Goal: Transaction & Acquisition: Purchase product/service

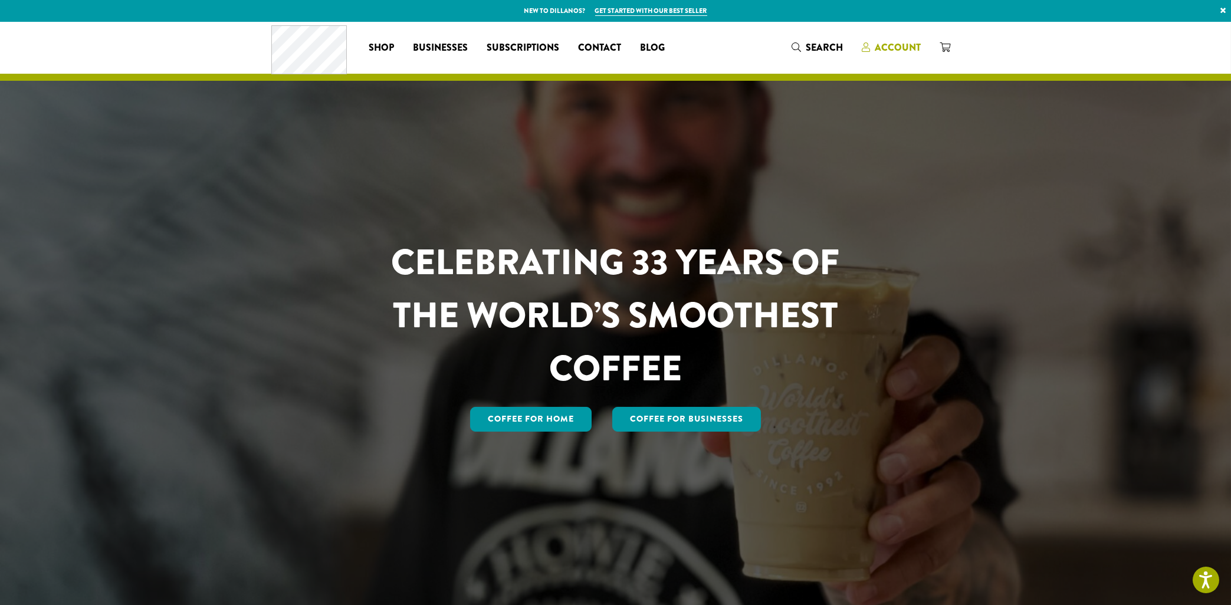
click at [884, 47] on span "Account" at bounding box center [898, 48] width 46 height 14
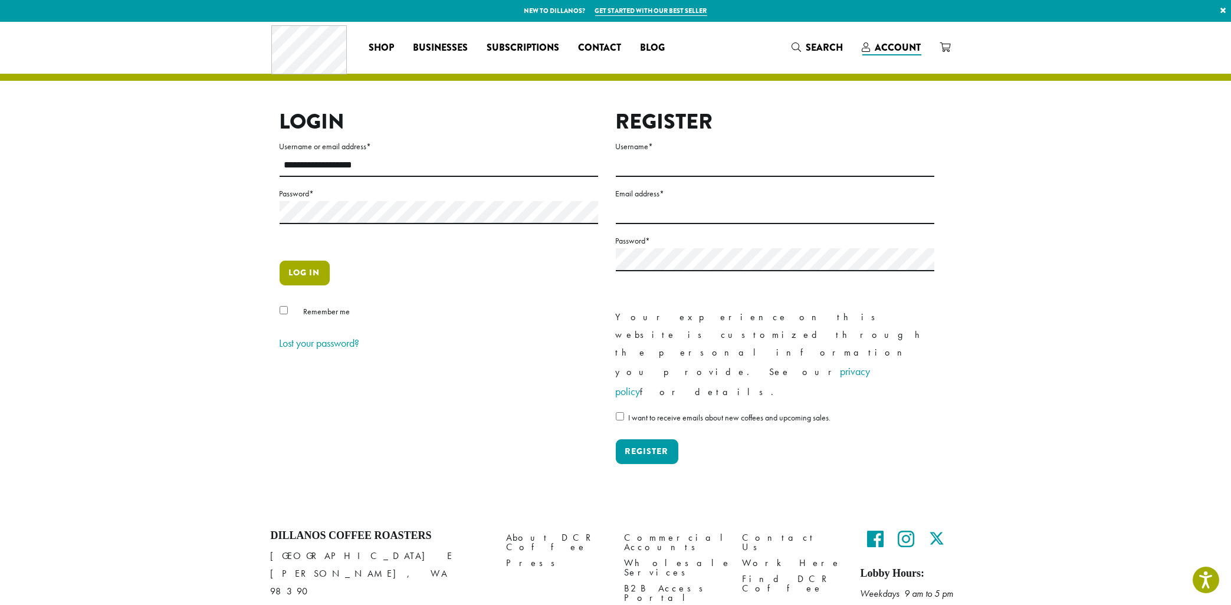
click at [306, 268] on button "Log in" at bounding box center [305, 273] width 50 height 25
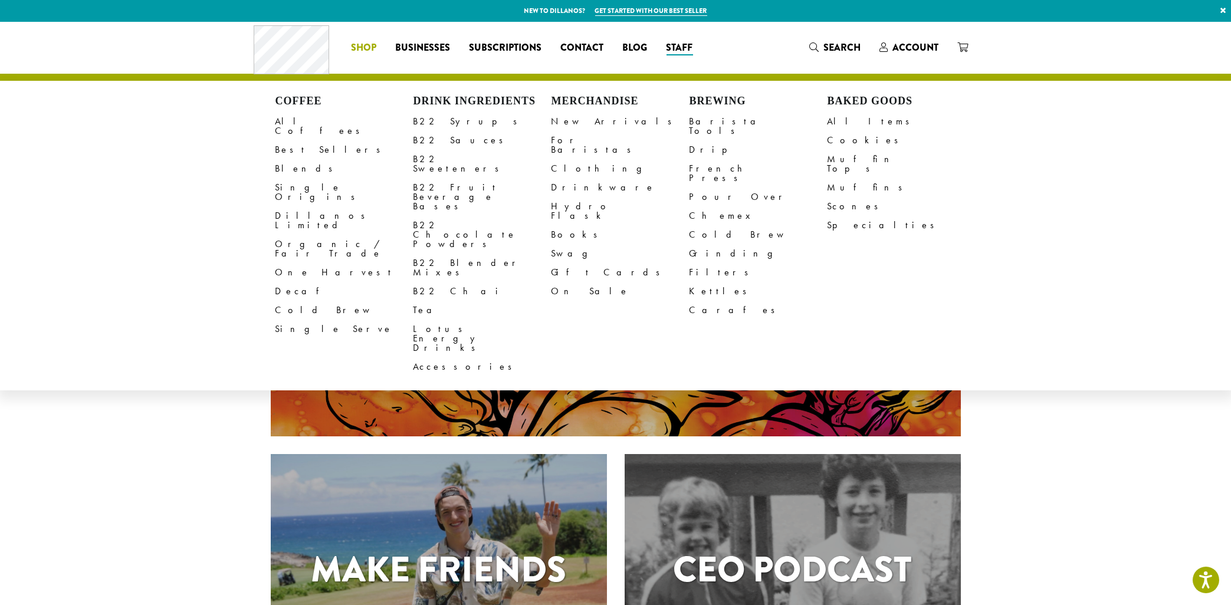
click at [360, 51] on span "Shop" at bounding box center [364, 48] width 25 height 15
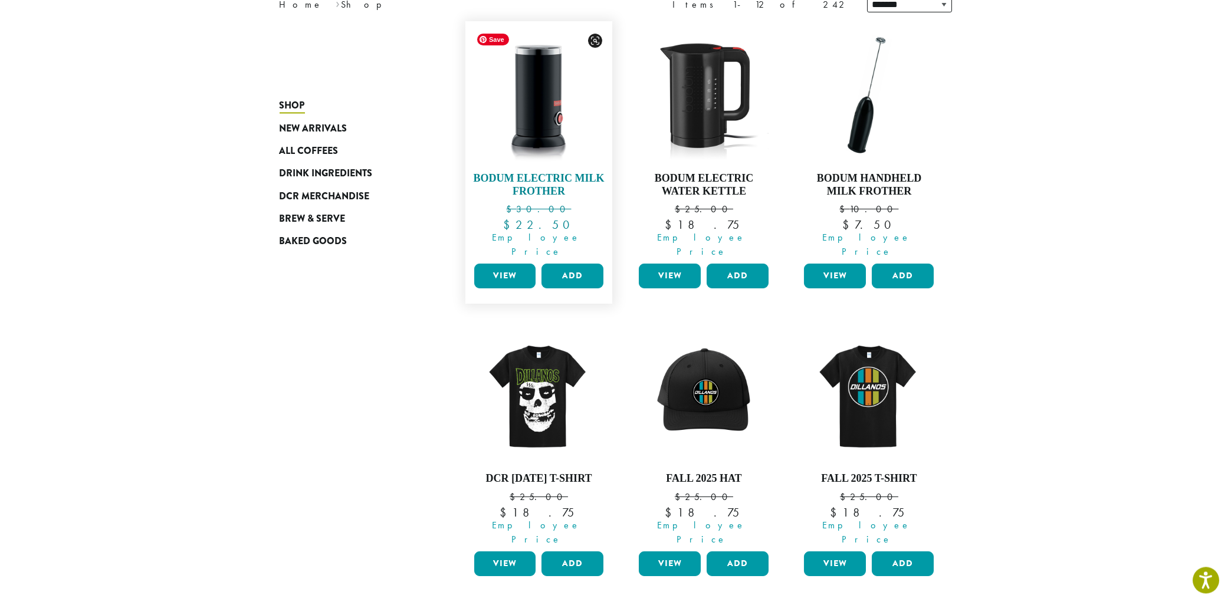
scroll to position [189, 0]
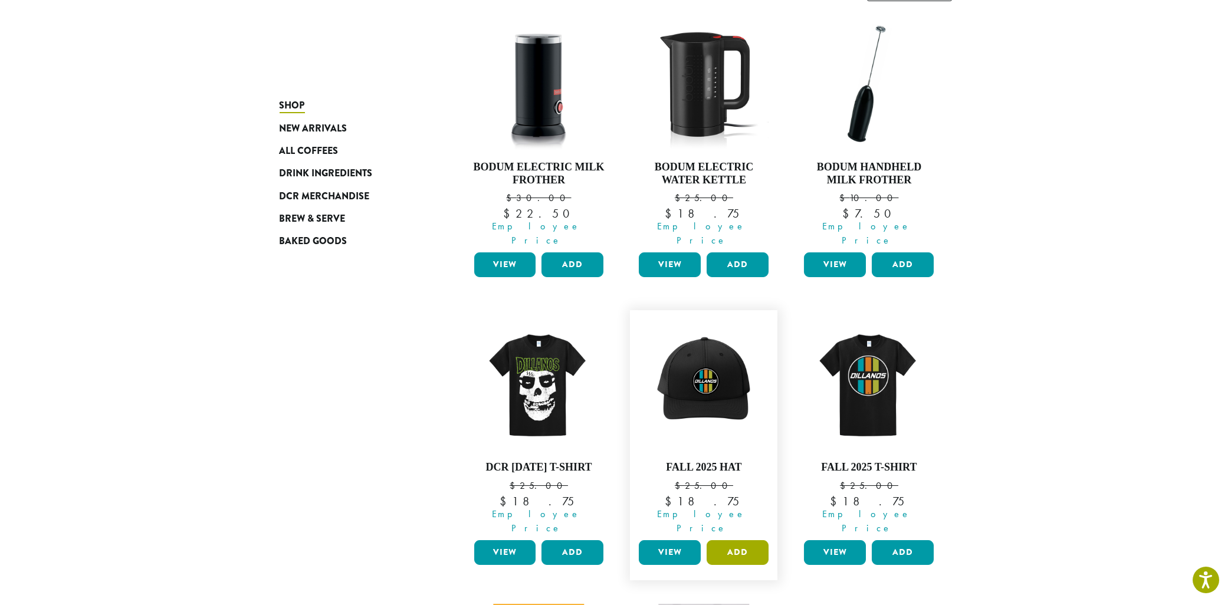
click at [740, 540] on button "Add" at bounding box center [738, 552] width 62 height 25
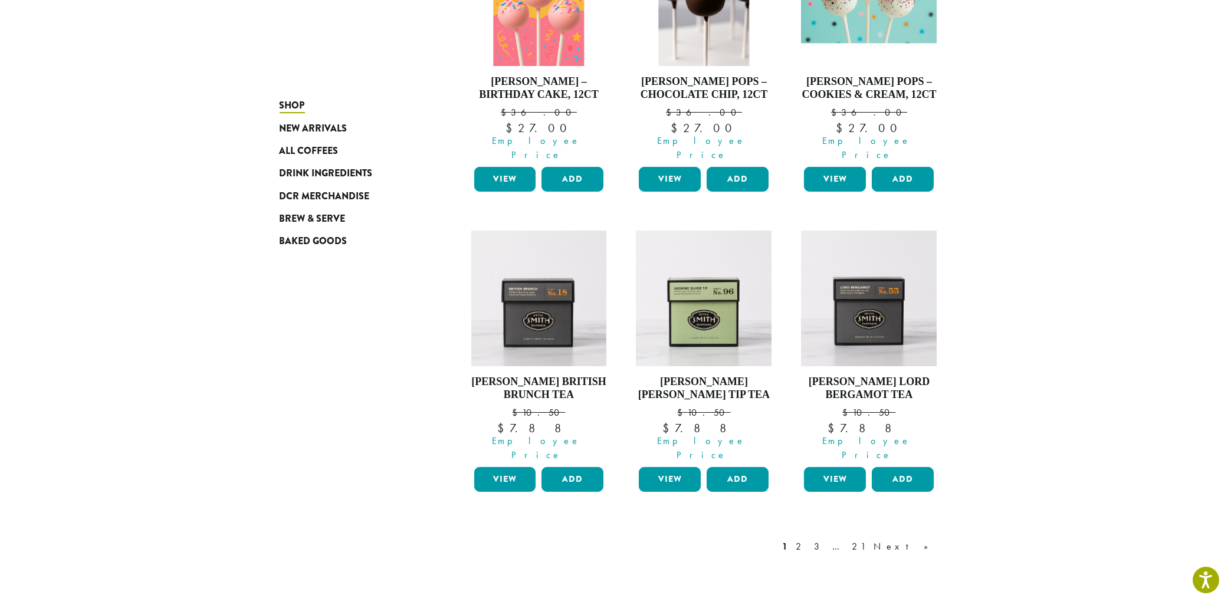
scroll to position [948, 0]
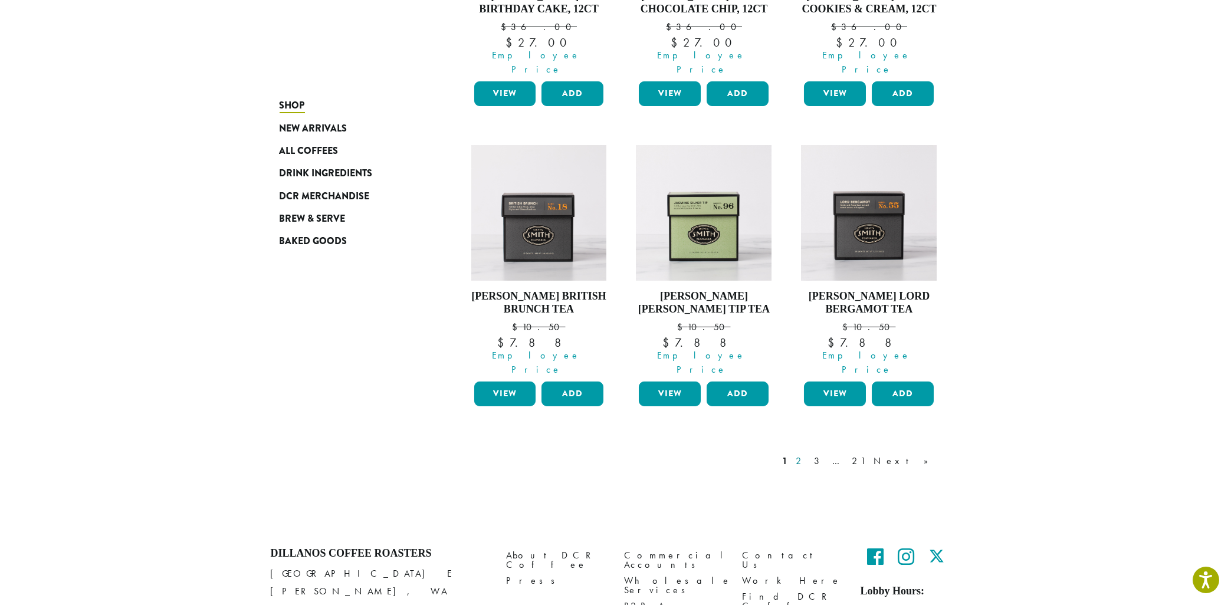
click at [809, 454] on link "2" at bounding box center [801, 461] width 15 height 14
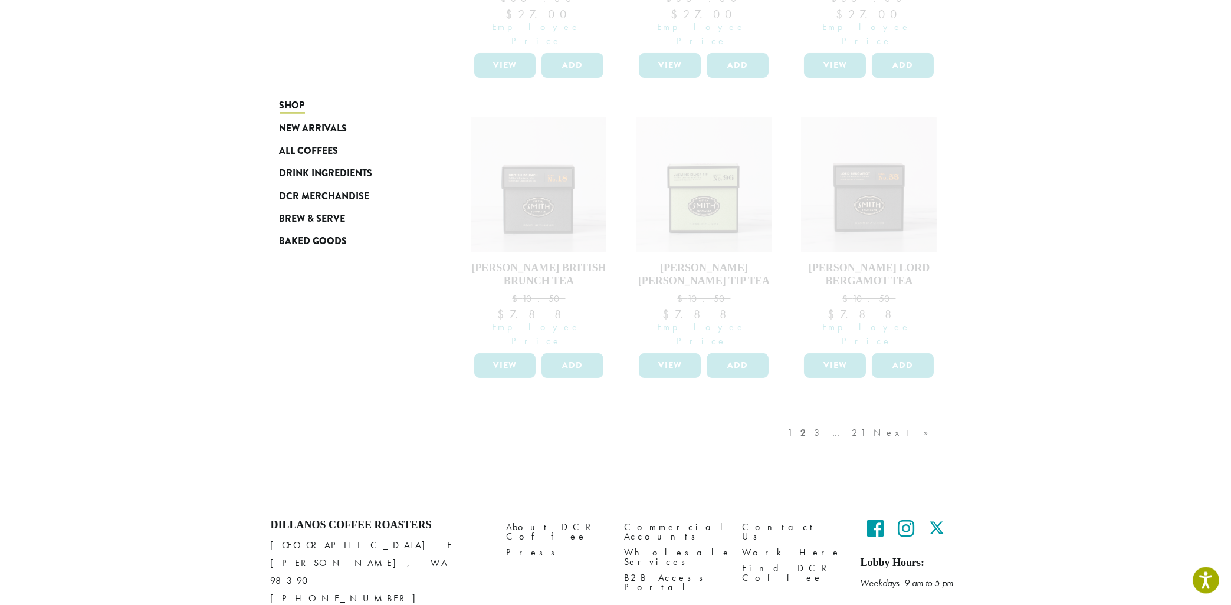
scroll to position [980, 0]
click at [546, 414] on div "1 2 3 … 21 Next »" at bounding box center [704, 441] width 495 height 55
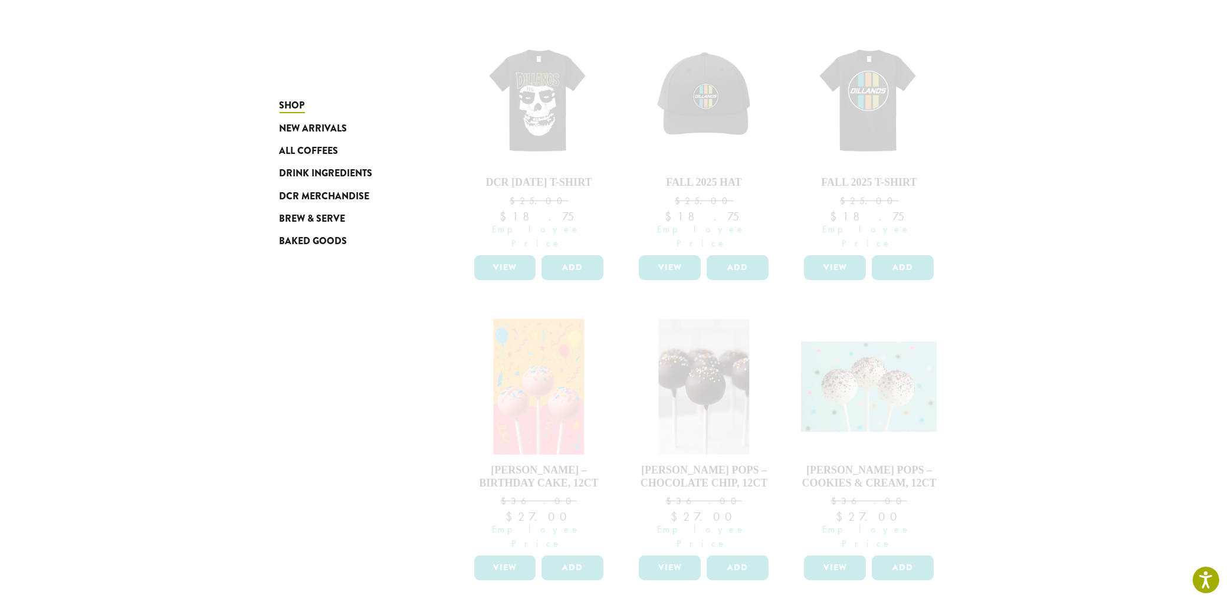
scroll to position [94, 0]
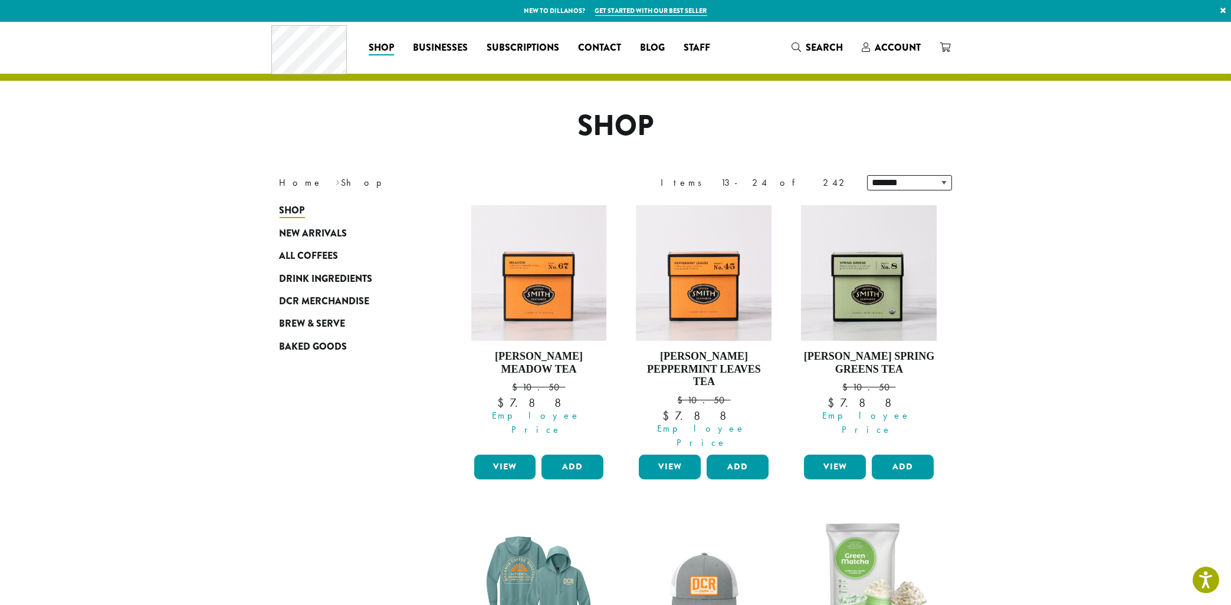
drag, startPoint x: 395, startPoint y: 421, endPoint x: 411, endPoint y: 416, distance: 16.8
click at [738, 455] on button "Add" at bounding box center [738, 467] width 62 height 25
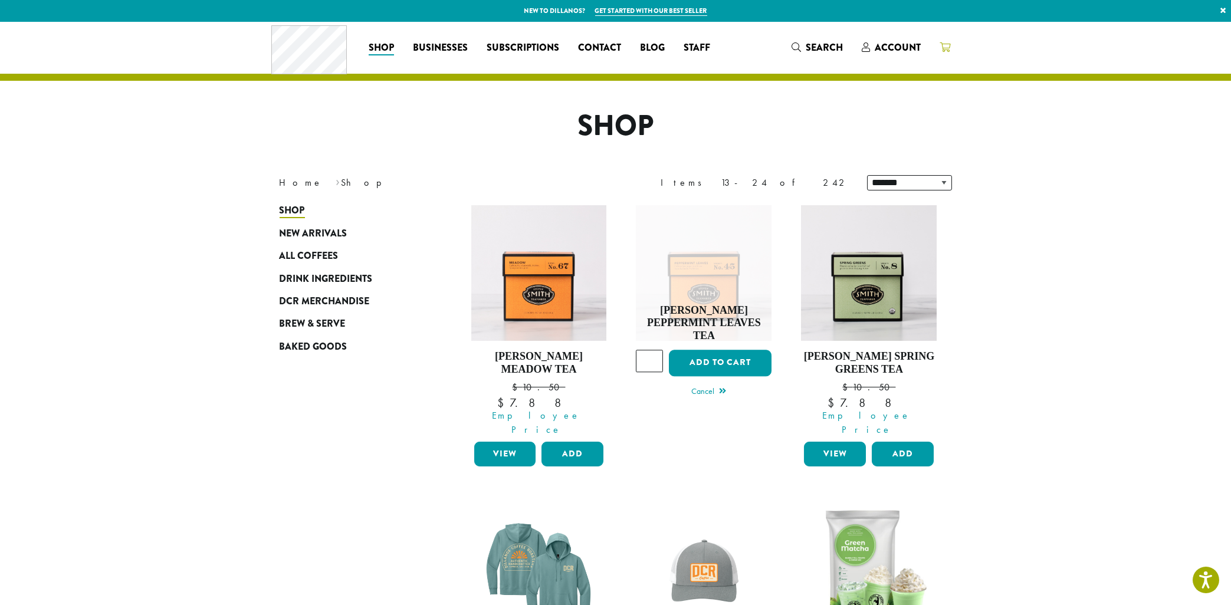
click at [948, 47] on icon at bounding box center [945, 46] width 11 height 9
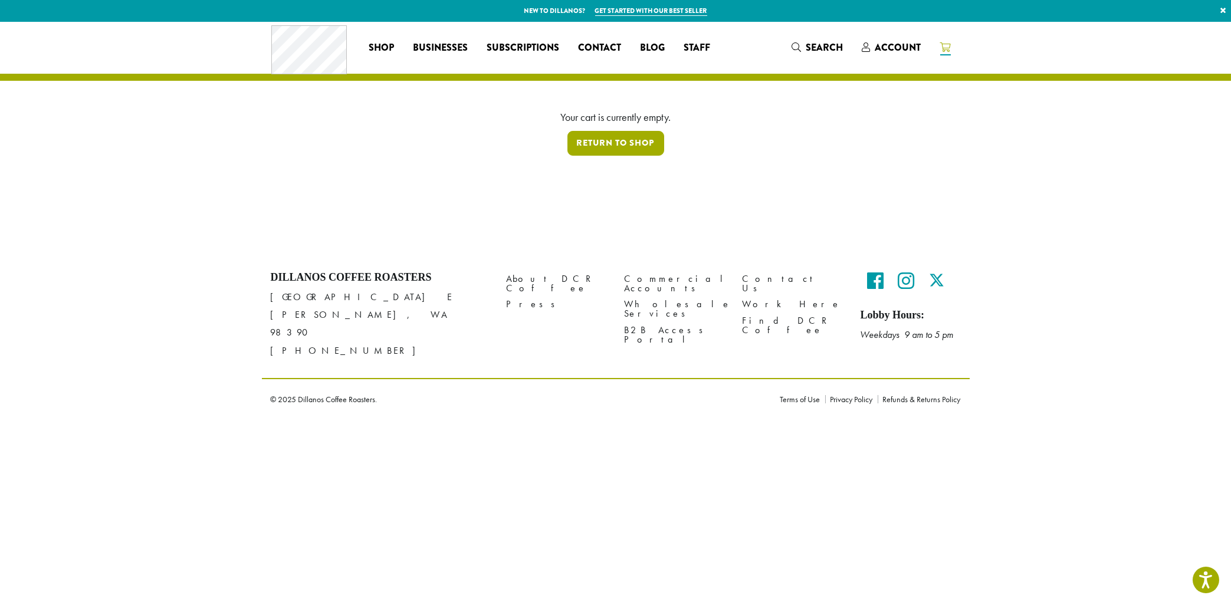
drag, startPoint x: 589, startPoint y: 145, endPoint x: 554, endPoint y: 149, distance: 35.0
click at [587, 147] on link "Return to shop" at bounding box center [615, 143] width 97 height 25
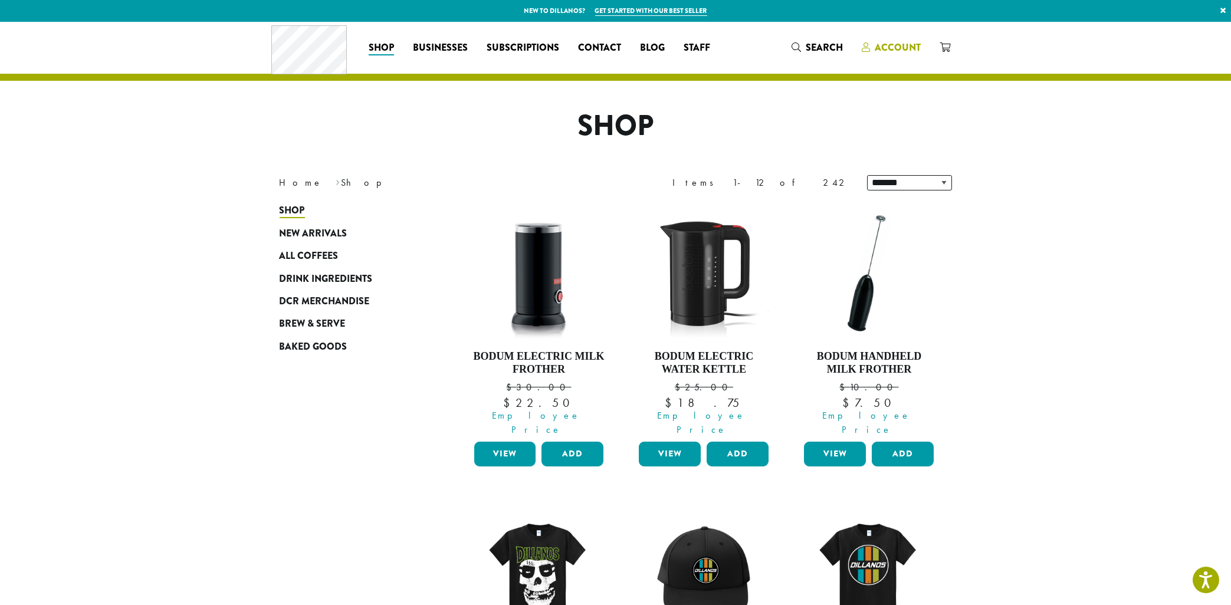
click at [894, 53] on span "Account" at bounding box center [898, 48] width 46 height 14
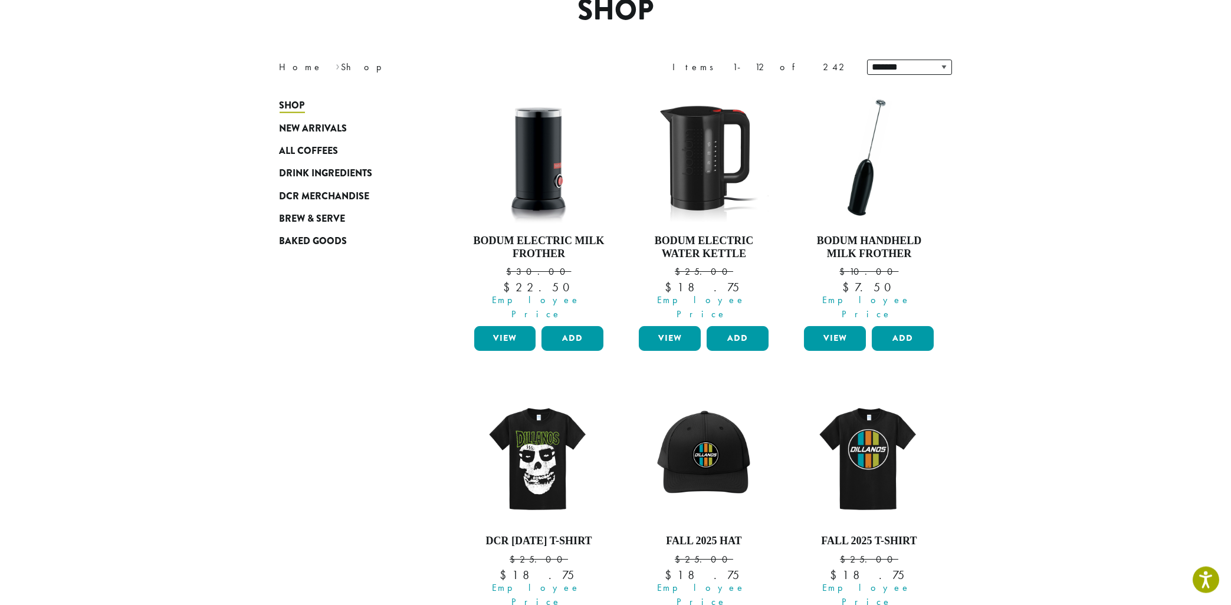
scroll to position [316, 0]
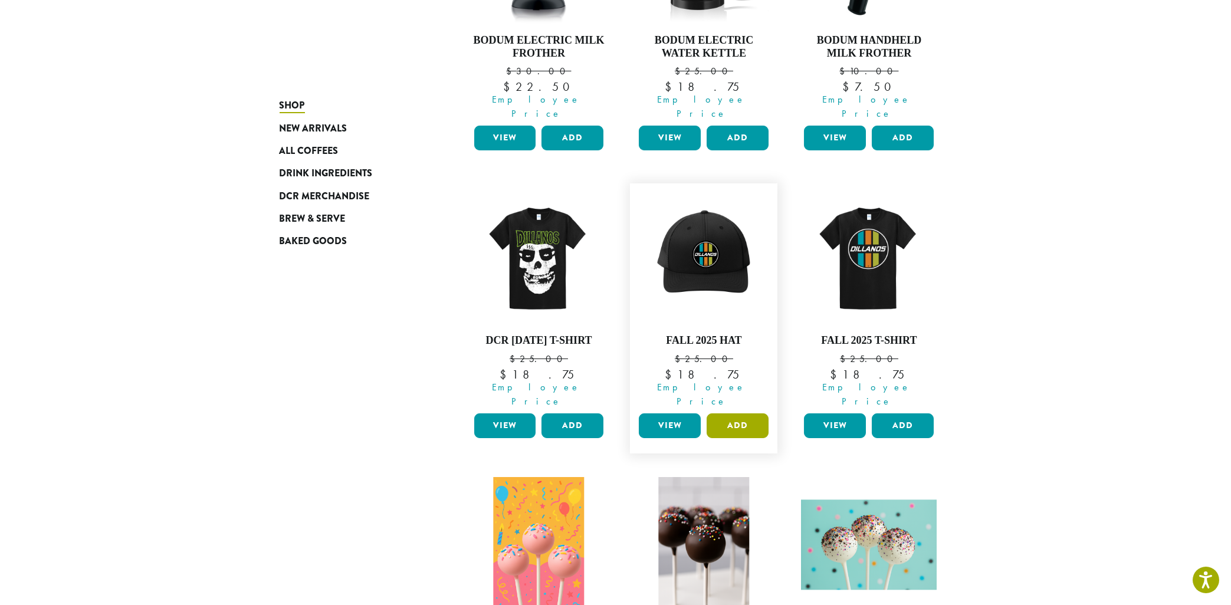
click at [734, 413] on button "Add" at bounding box center [738, 425] width 62 height 25
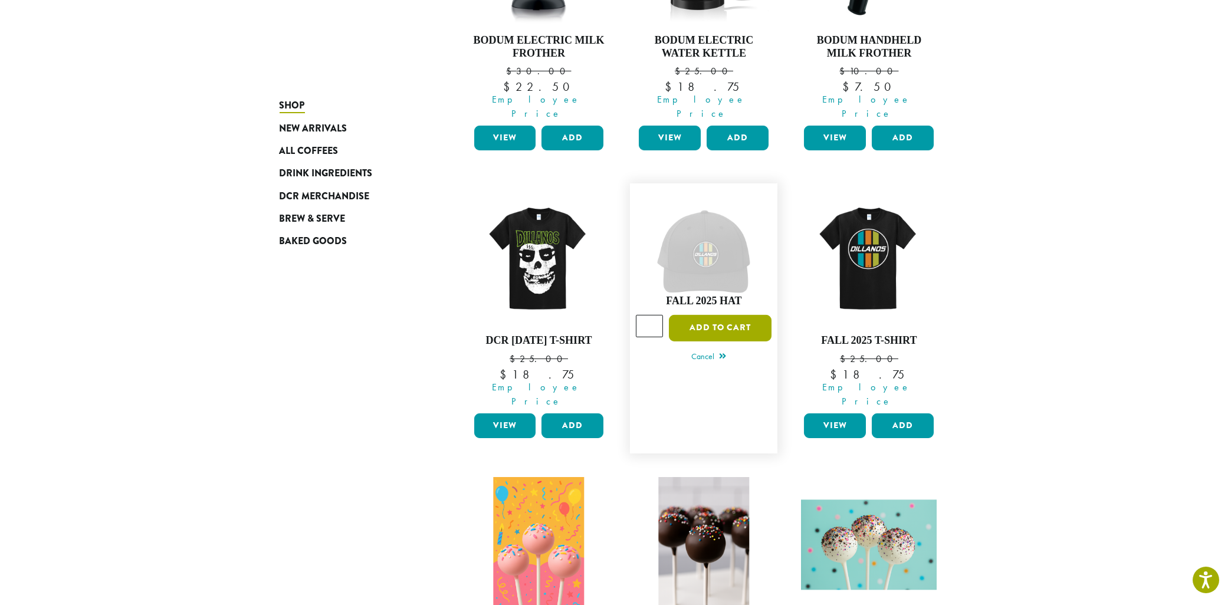
click at [715, 315] on button "Add to cart" at bounding box center [720, 328] width 103 height 27
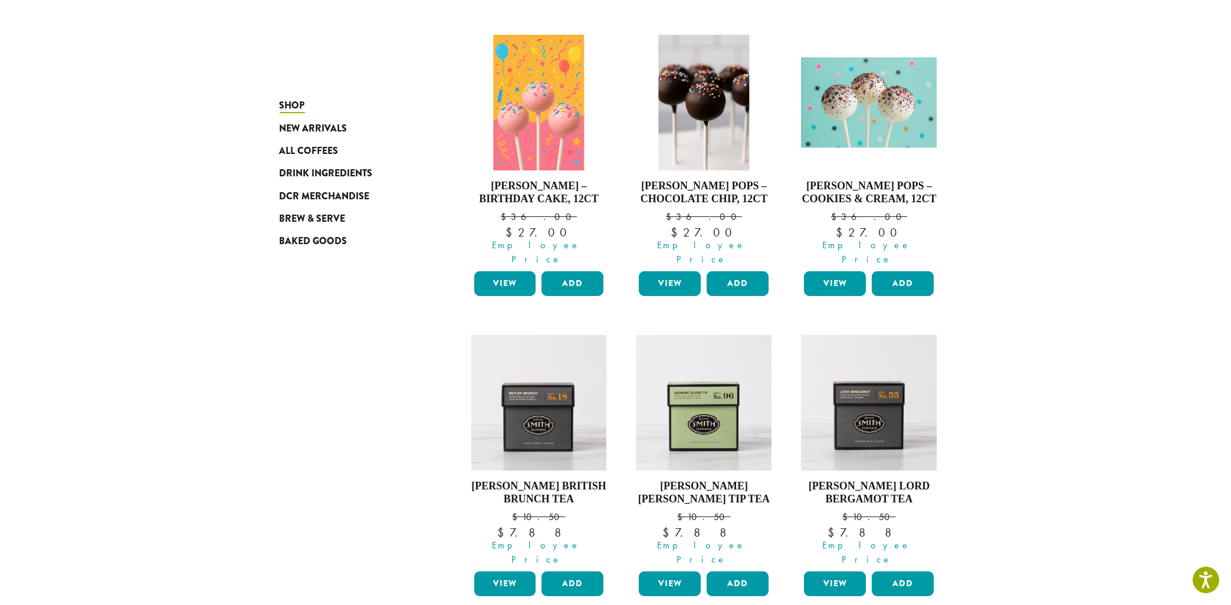
scroll to position [980, 0]
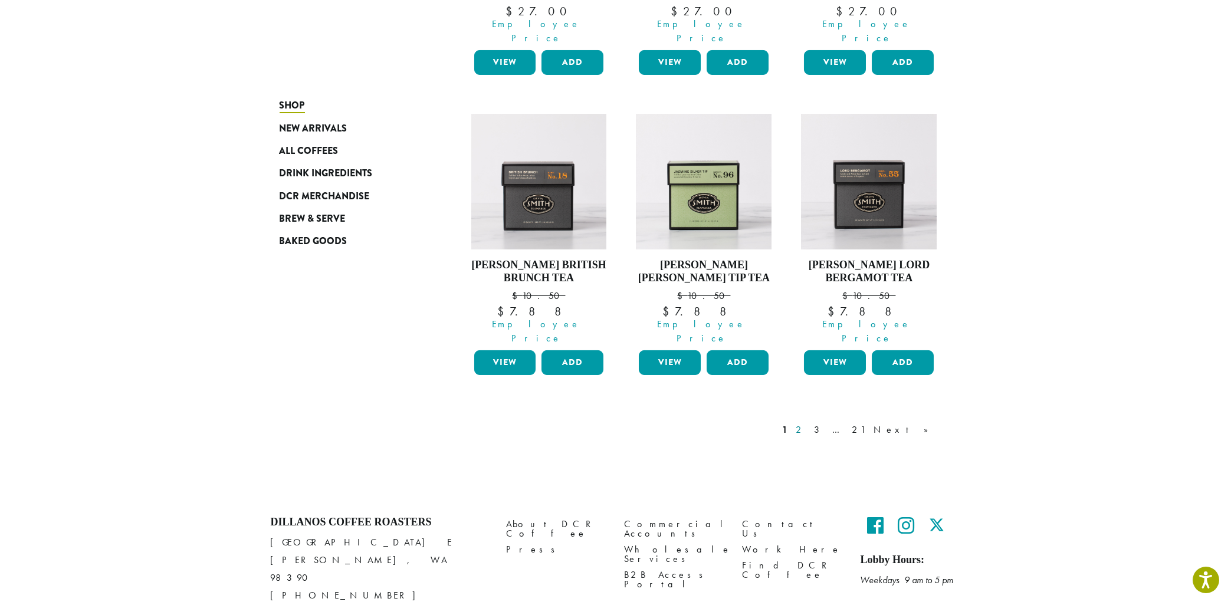
click at [809, 423] on link "2" at bounding box center [801, 430] width 15 height 14
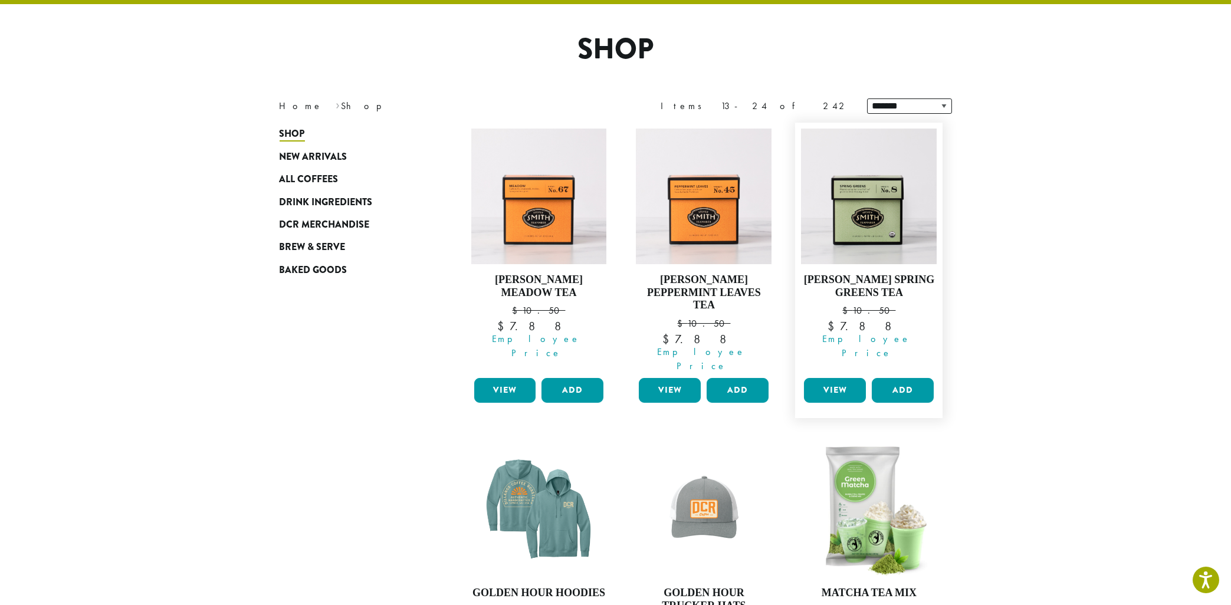
scroll to position [73, 0]
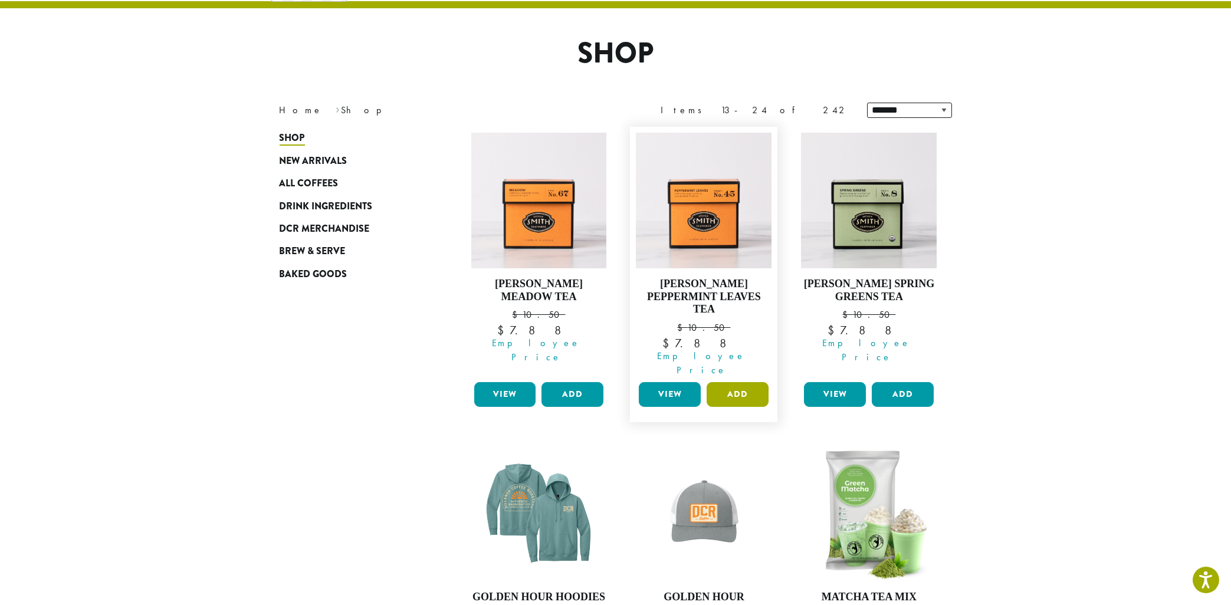
click at [733, 383] on button "Add" at bounding box center [738, 394] width 62 height 25
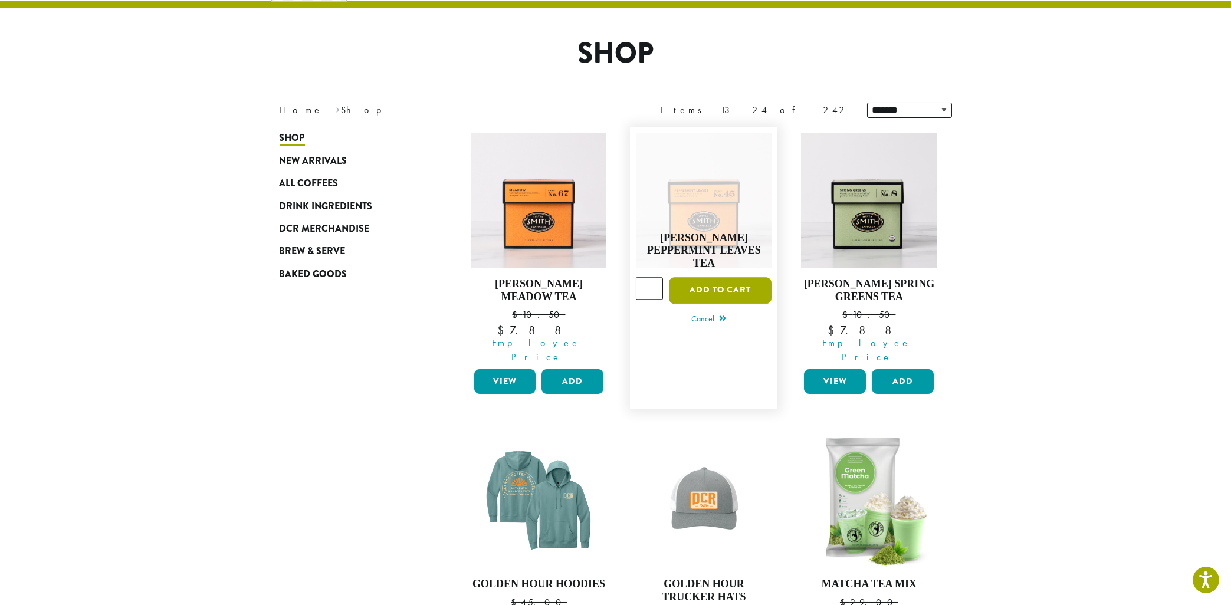
click at [728, 277] on button "Add to cart" at bounding box center [720, 290] width 103 height 27
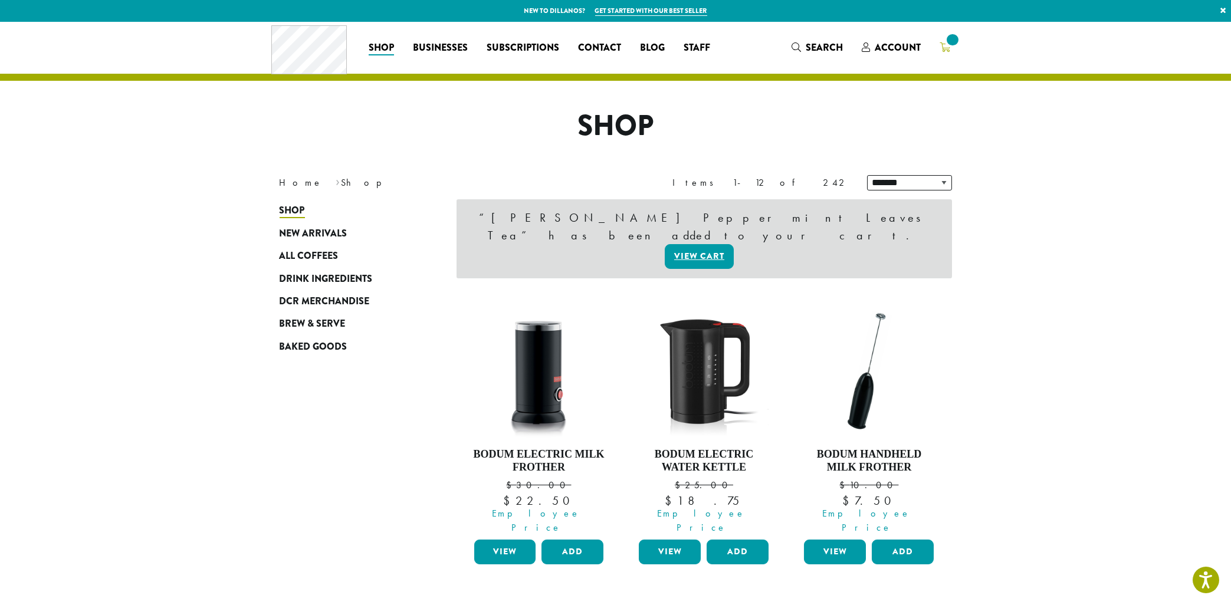
click at [950, 44] on span at bounding box center [952, 40] width 16 height 16
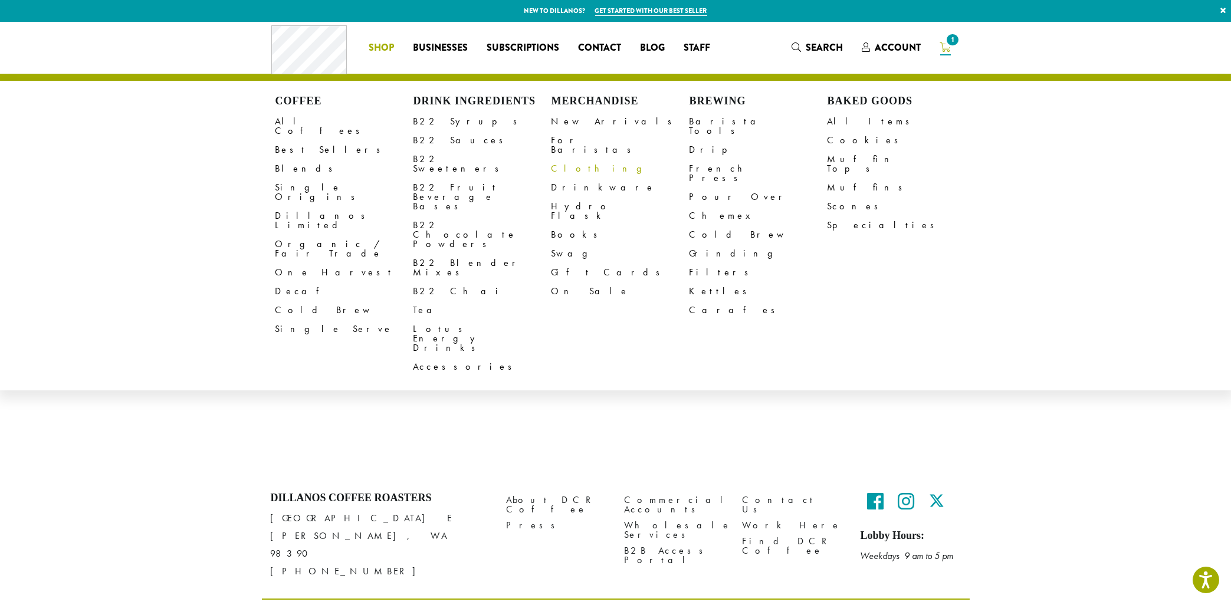
click at [567, 159] on link "Clothing" at bounding box center [621, 168] width 138 height 19
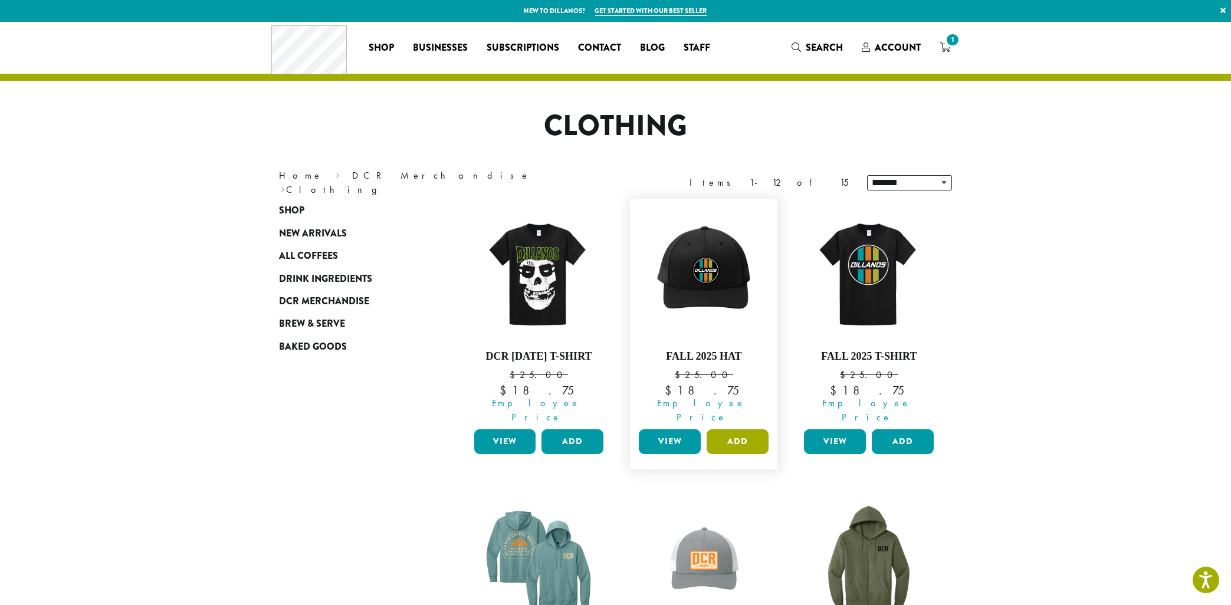
click at [729, 441] on button "Add" at bounding box center [738, 441] width 62 height 25
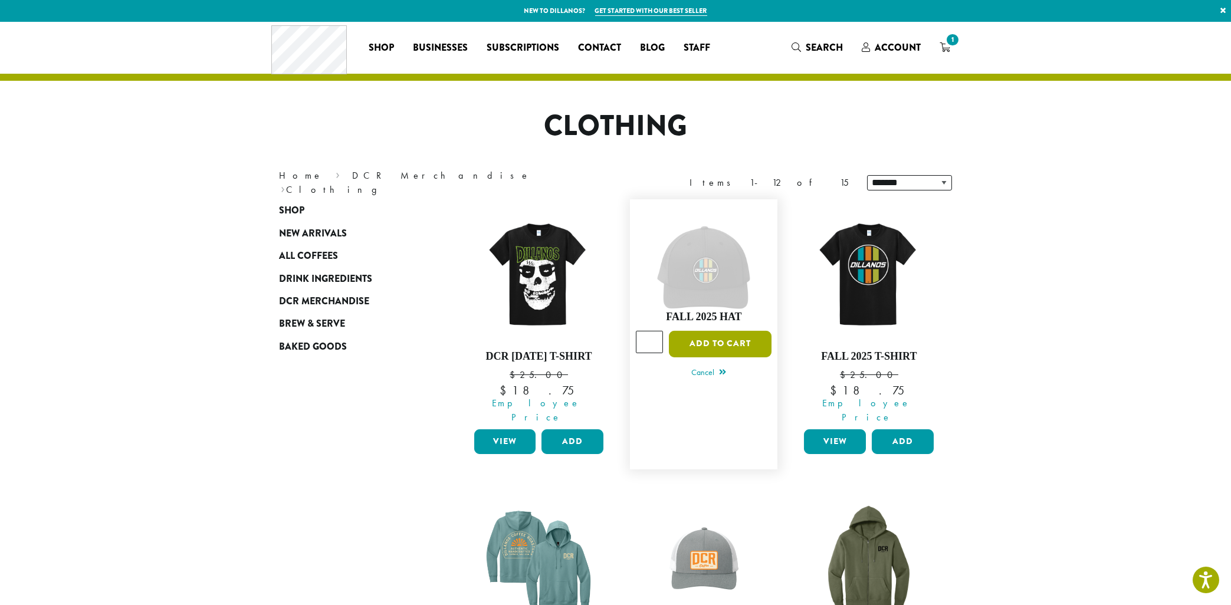
click at [715, 349] on button "Add to cart" at bounding box center [720, 344] width 103 height 27
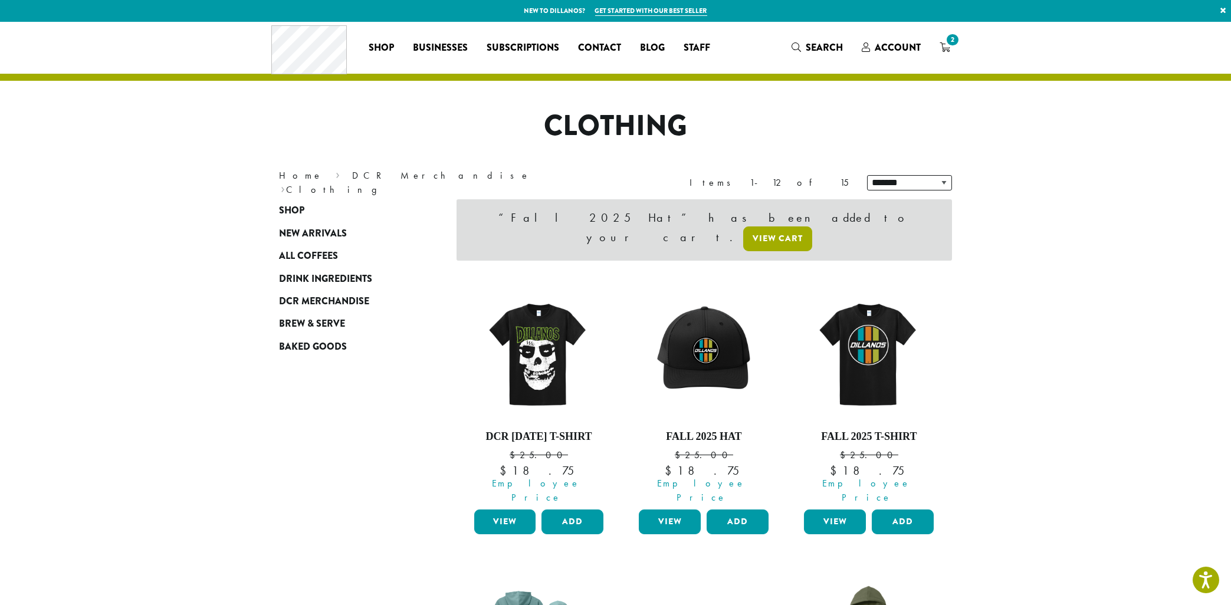
click at [797, 226] on link "View cart" at bounding box center [777, 238] width 69 height 25
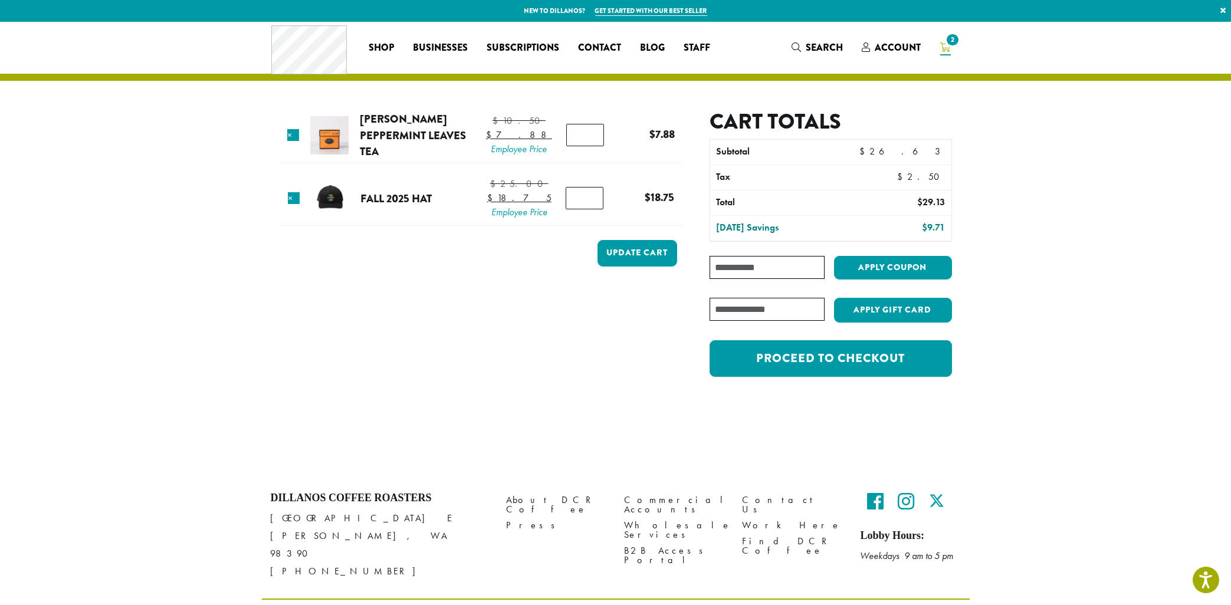
type input "*"
click at [587, 143] on input "*" at bounding box center [585, 135] width 38 height 22
click at [644, 267] on button "Update cart" at bounding box center [638, 253] width 80 height 27
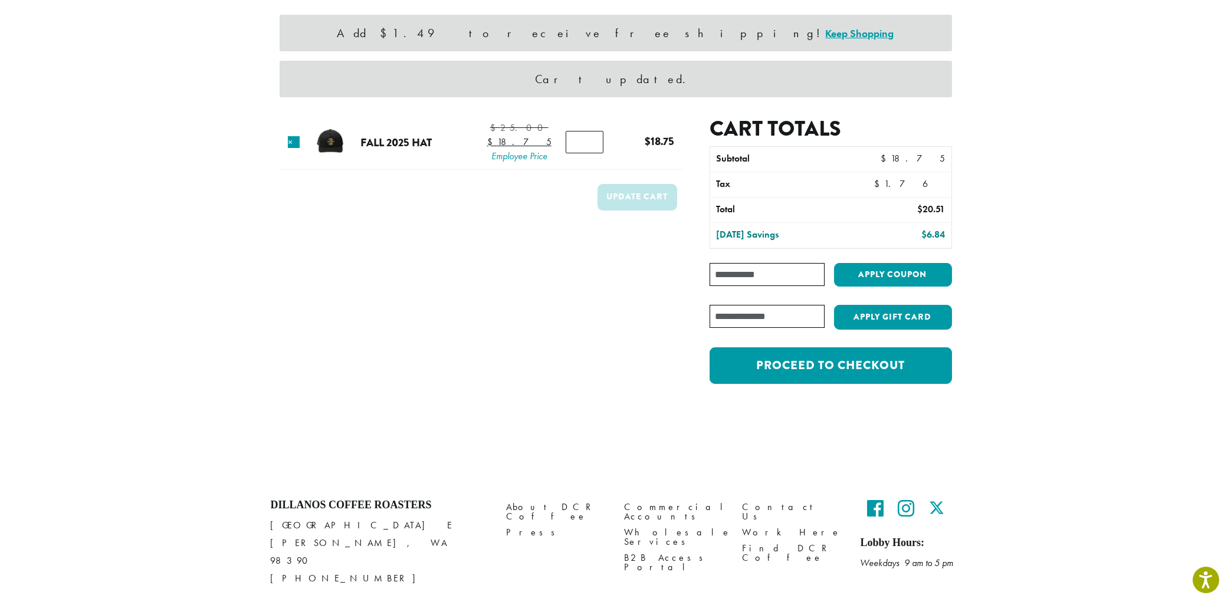
scroll to position [96, 0]
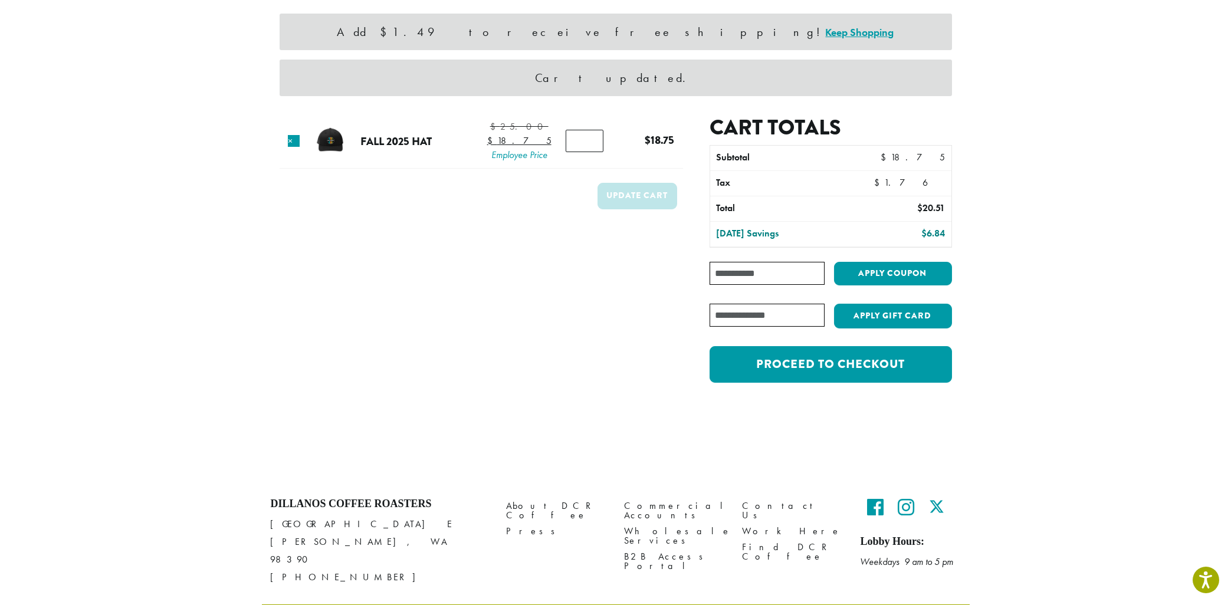
click at [756, 274] on input "Coupon:" at bounding box center [767, 273] width 114 height 23
type input "**********"
click at [864, 271] on button "Apply coupon" at bounding box center [893, 274] width 118 height 24
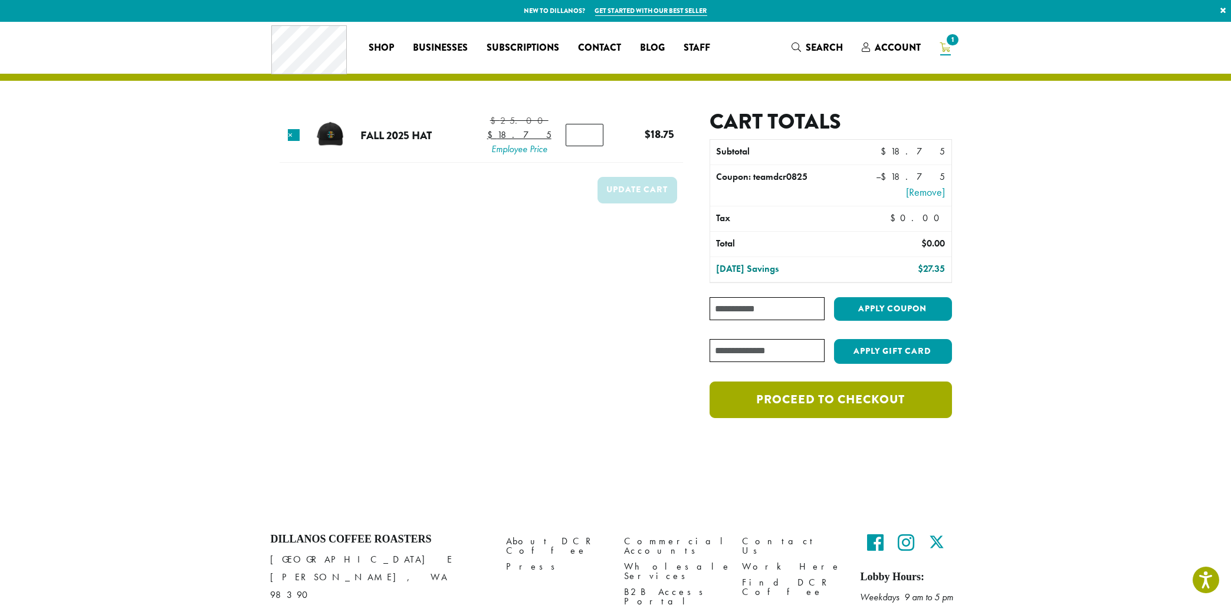
drag, startPoint x: 823, startPoint y: 405, endPoint x: 825, endPoint y: 411, distance: 6.4
click at [824, 408] on link "Proceed to checkout" at bounding box center [831, 400] width 242 height 37
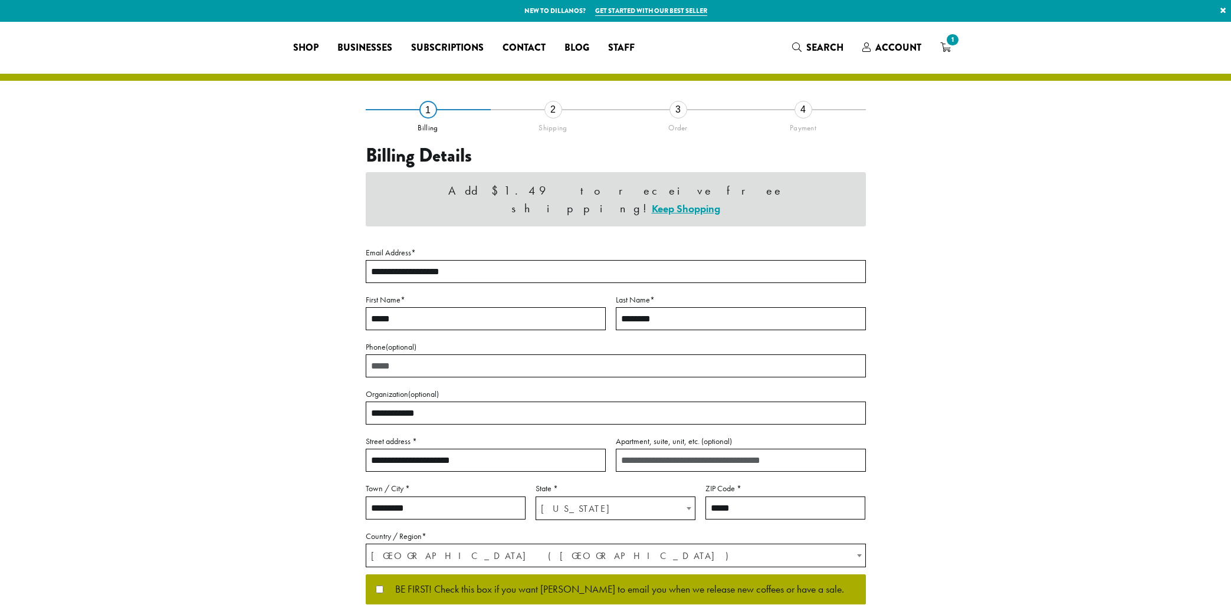
select select "**"
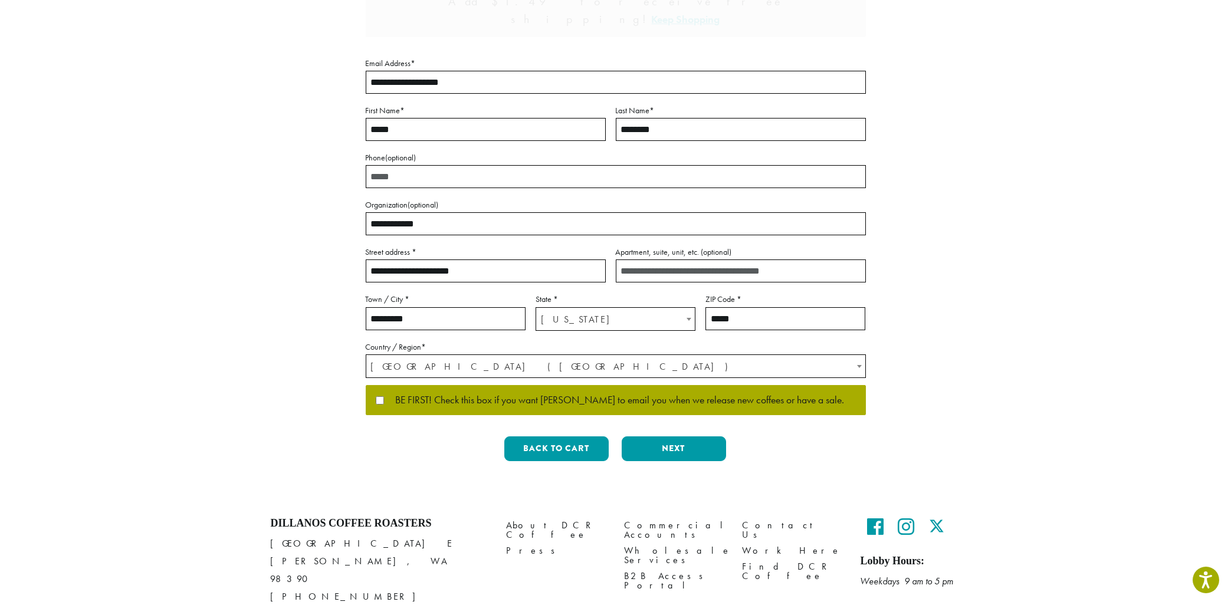
scroll to position [160, 0]
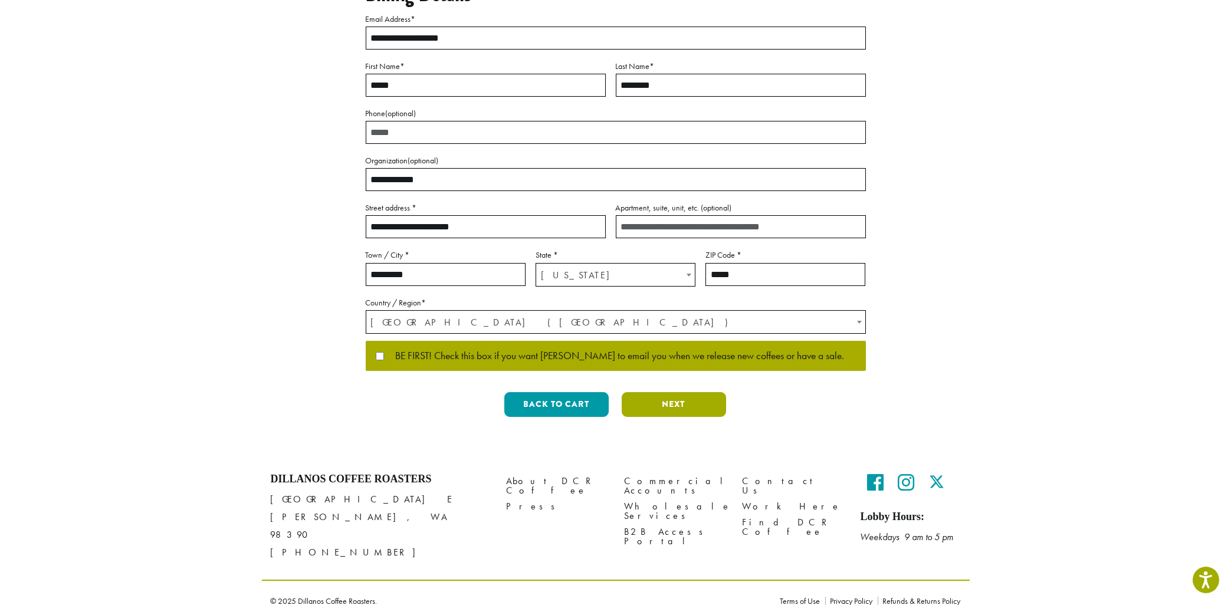
click at [667, 406] on button "Next" at bounding box center [674, 404] width 104 height 25
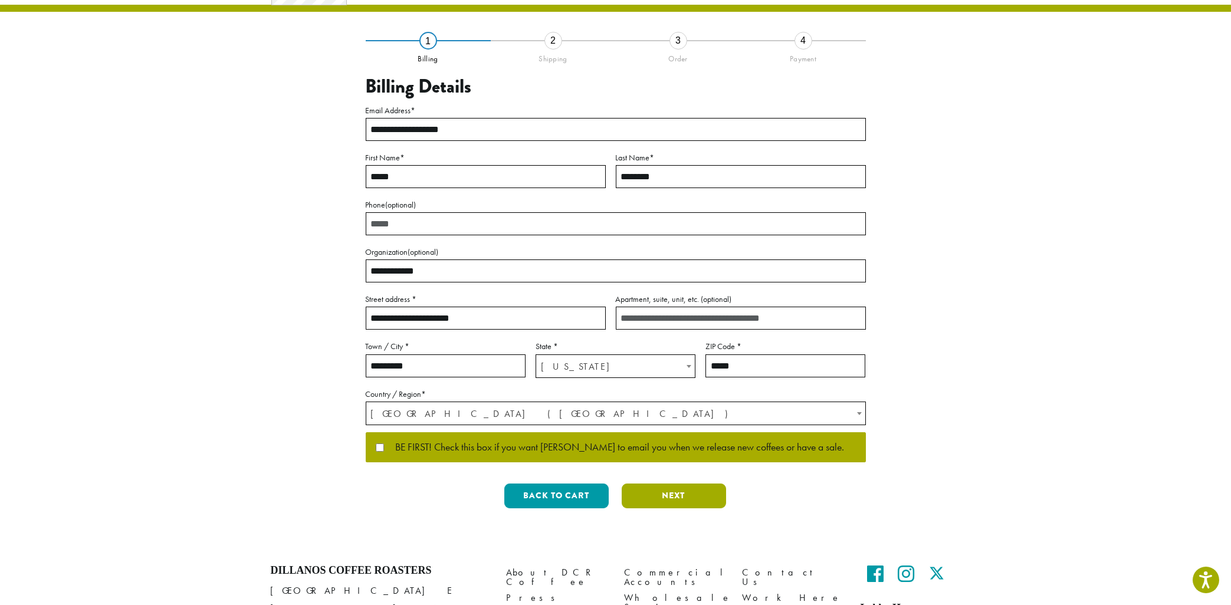
scroll to position [0, 0]
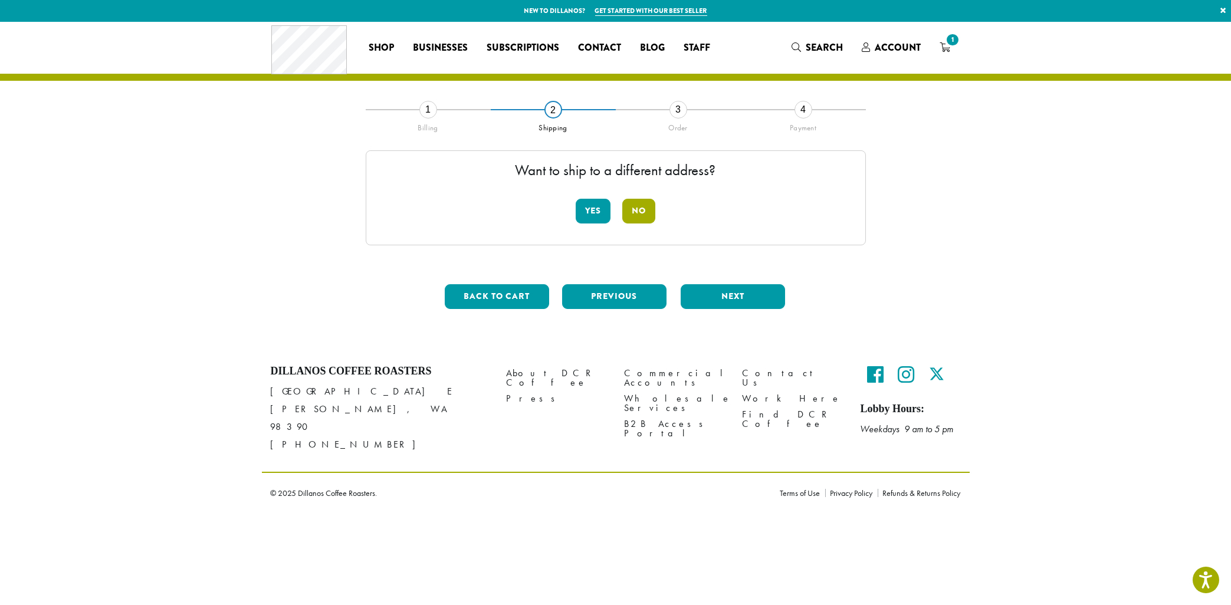
click at [638, 212] on button "No" at bounding box center [638, 211] width 33 height 25
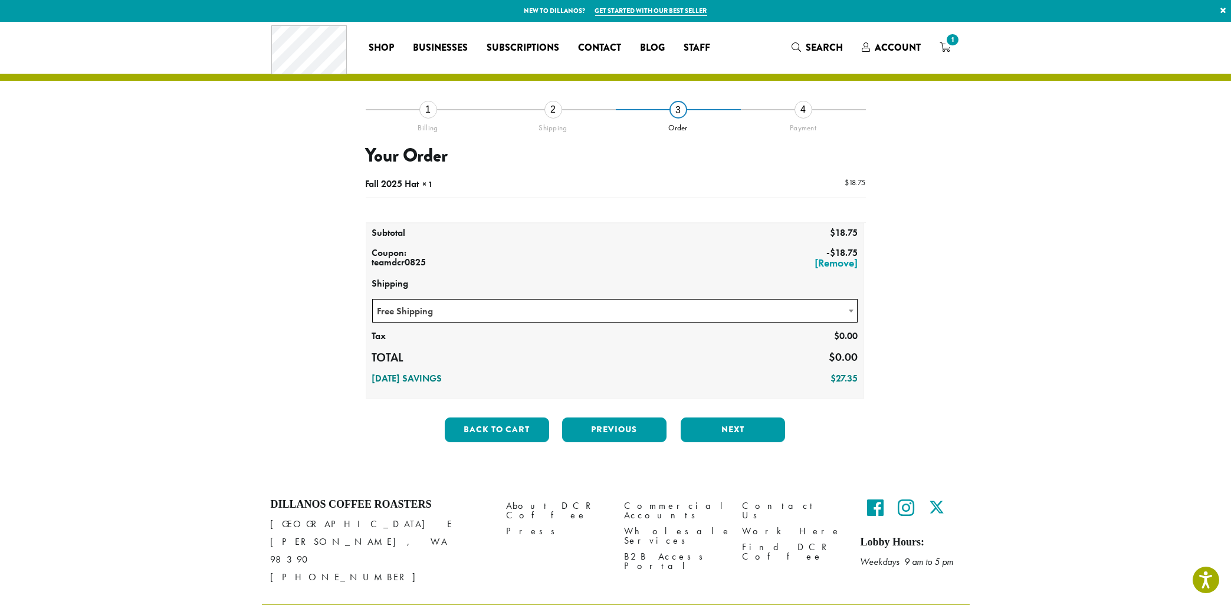
click at [829, 313] on span "Free Shipping" at bounding box center [615, 311] width 485 height 23
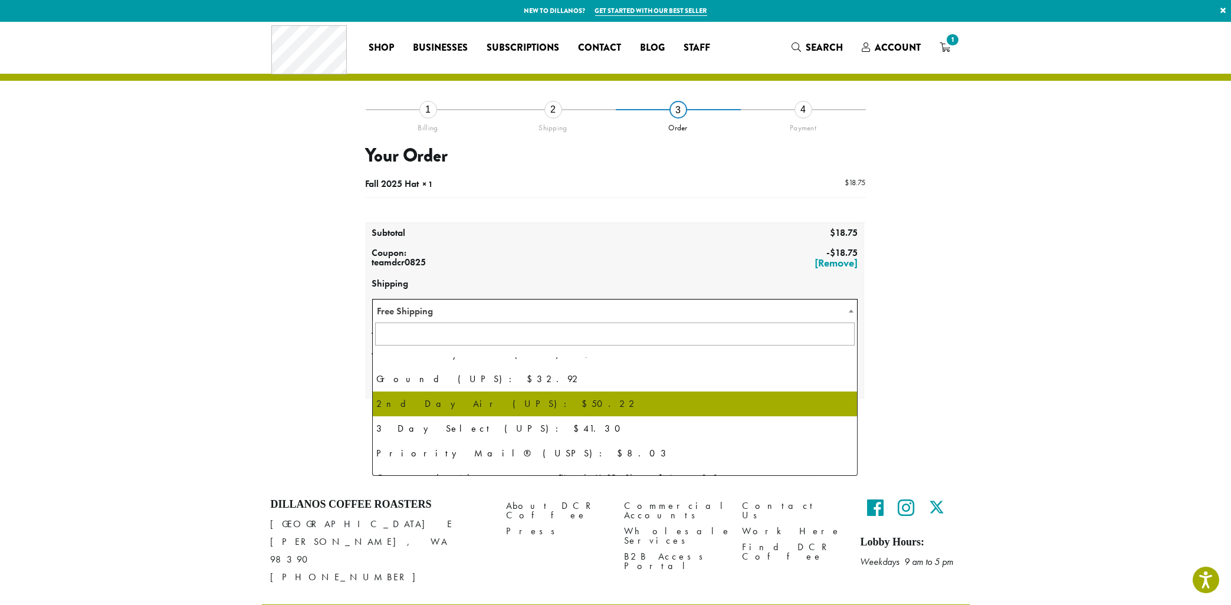
scroll to position [80, 0]
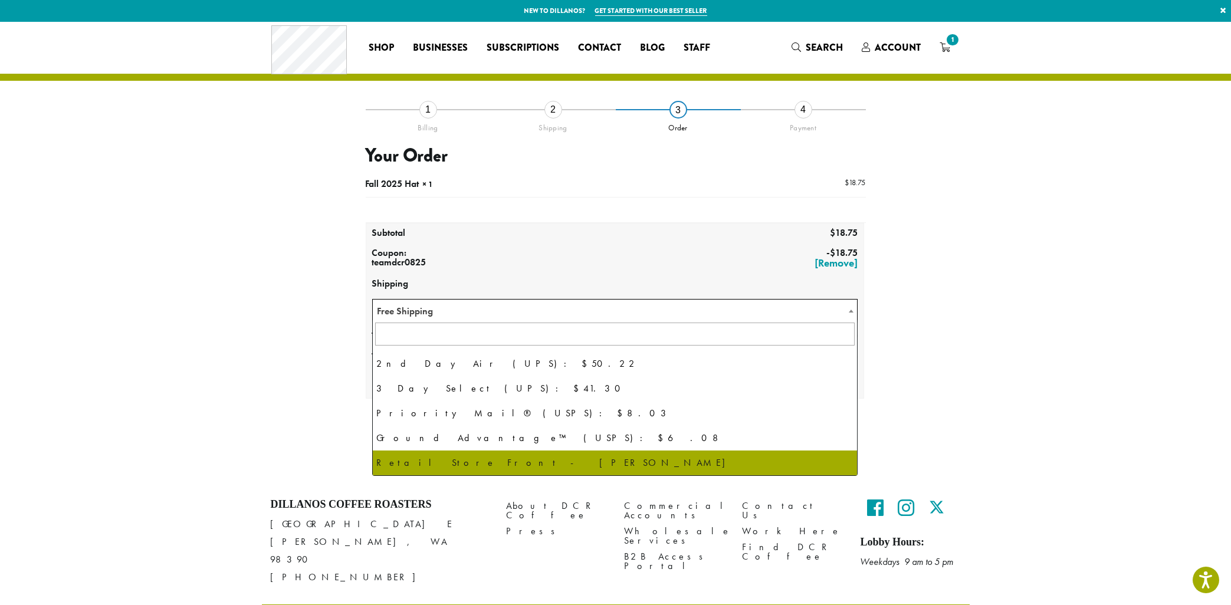
select select "**********"
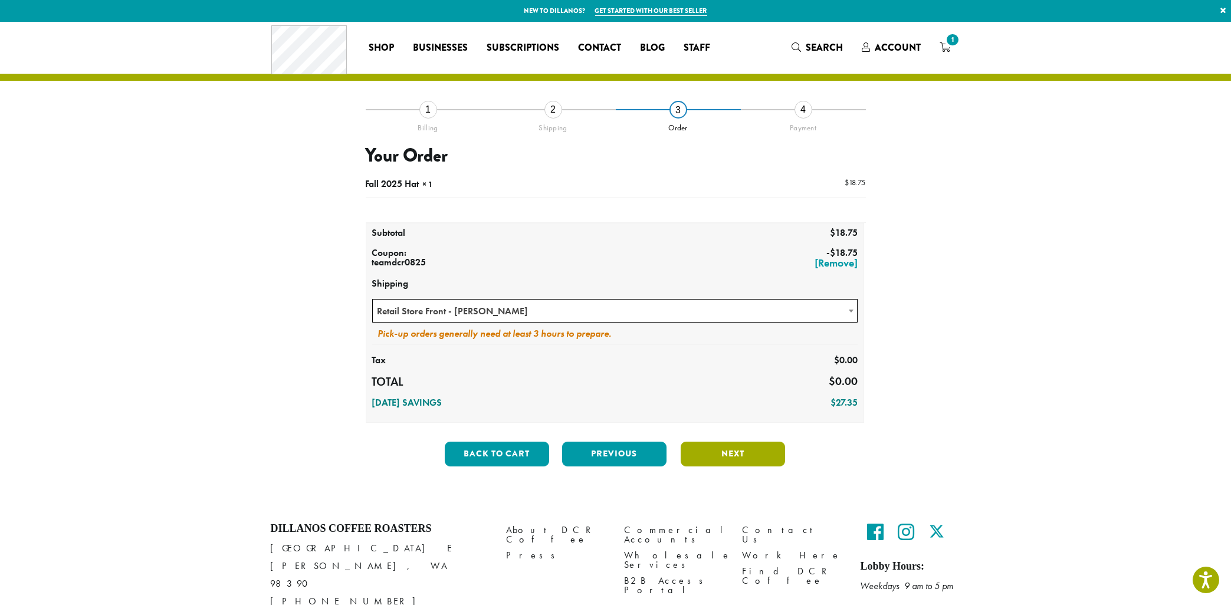
click at [734, 456] on button "Next" at bounding box center [733, 454] width 104 height 25
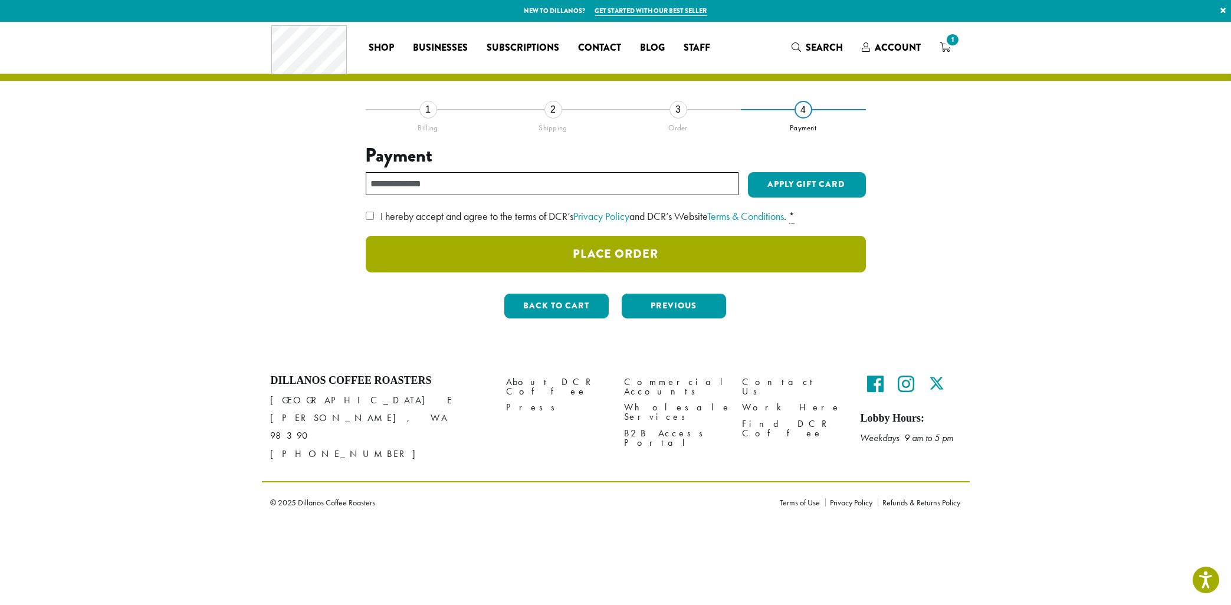
click at [710, 260] on button "Place Order" at bounding box center [616, 254] width 500 height 37
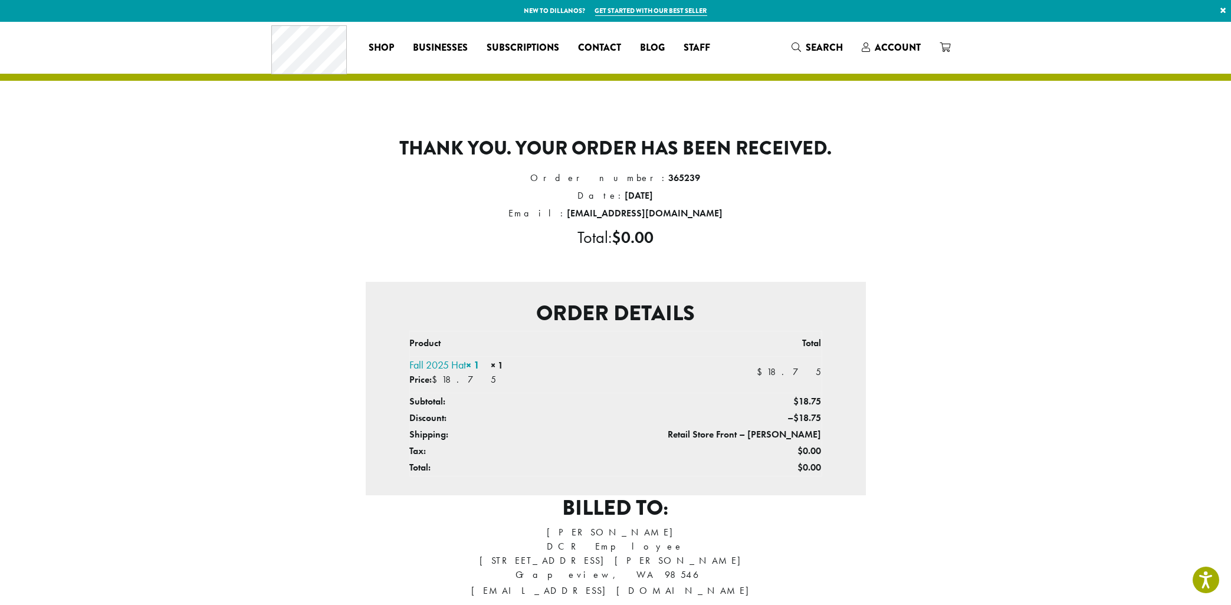
scroll to position [126, 0]
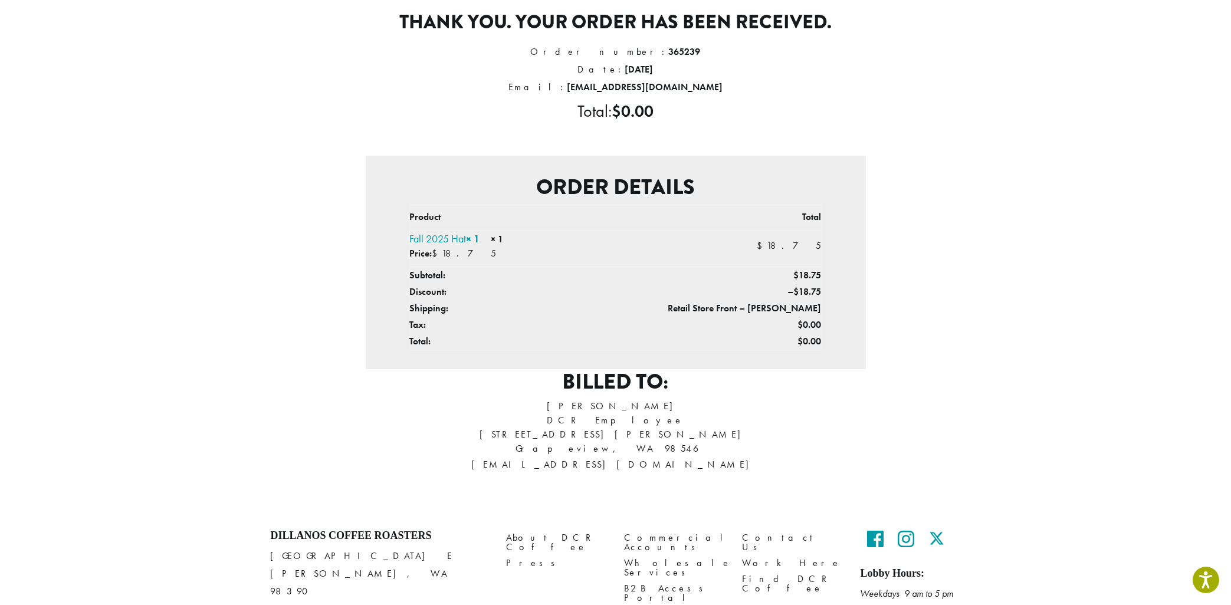
click at [1010, 492] on section "Thank you. Your order has been received. Order number: 365239 Date: [DATE] Emai…" at bounding box center [615, 204] width 1231 height 616
